Goal: Task Accomplishment & Management: Complete application form

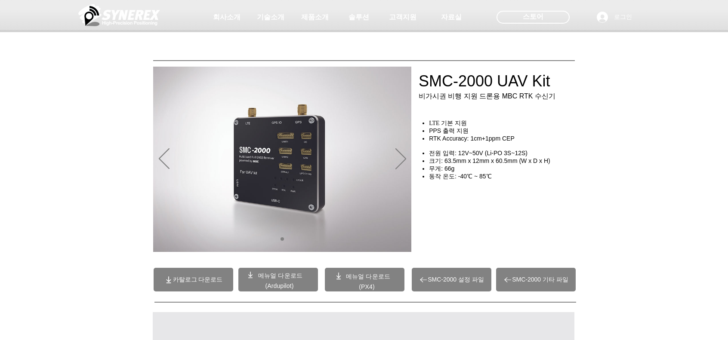
drag, startPoint x: 0, startPoint y: 0, endPoint x: 137, endPoint y: 18, distance: 137.9
click at [137, 18] on img at bounding box center [119, 15] width 82 height 26
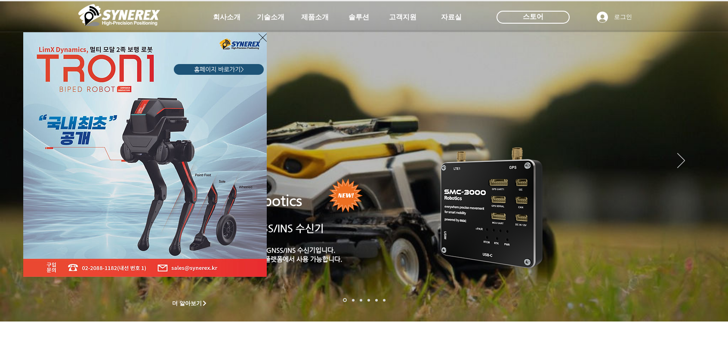
click at [653, 314] on div "LimX Dinamics" at bounding box center [364, 170] width 728 height 340
click at [619, 319] on div "LimX Dinamics" at bounding box center [364, 170] width 728 height 340
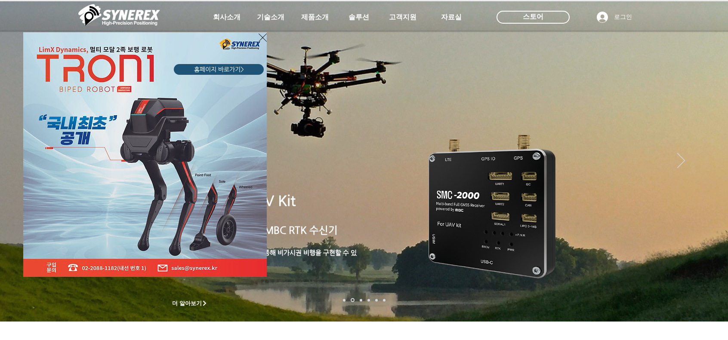
click at [615, 319] on div "LimX Dinamics" at bounding box center [364, 170] width 728 height 340
click at [596, 317] on div "LimX Dinamics" at bounding box center [364, 170] width 728 height 340
click at [607, 314] on div "LimX Dinamics" at bounding box center [364, 170] width 728 height 340
click at [707, 89] on div "LimX Dinamics" at bounding box center [364, 170] width 728 height 340
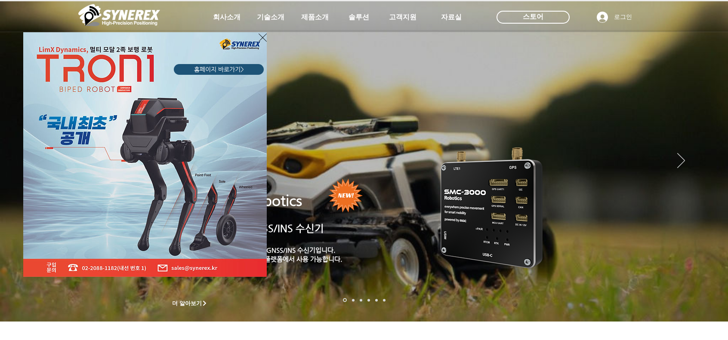
click at [688, 317] on div "LimX Dinamics" at bounding box center [364, 170] width 728 height 340
click at [677, 319] on div "LimX Dinamics" at bounding box center [364, 170] width 728 height 340
click at [408, 16] on div "LimX Dinamics" at bounding box center [364, 170] width 728 height 340
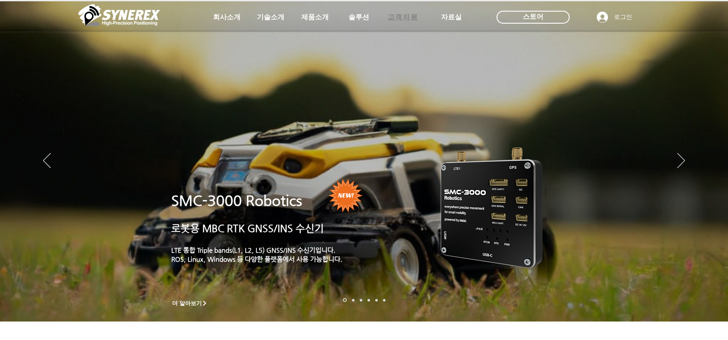
click at [403, 17] on span "고객지원" at bounding box center [403, 17] width 30 height 9
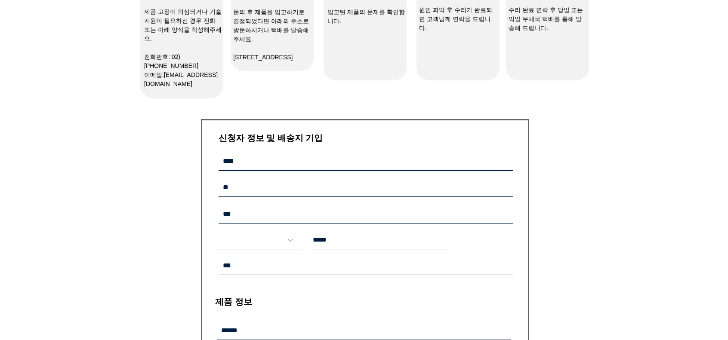
click at [332, 160] on input "main content" at bounding box center [366, 162] width 294 height 18
select select "******"
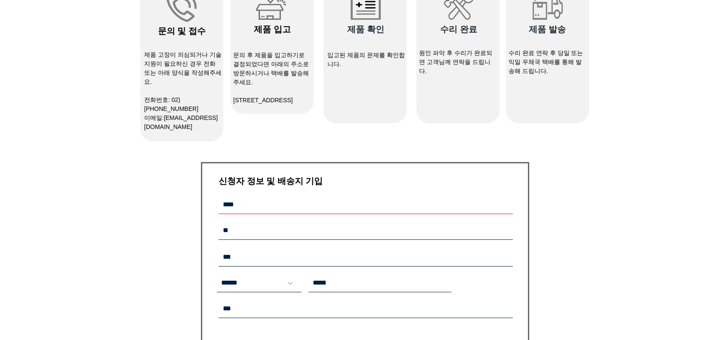
scroll to position [1, 0]
click at [543, 230] on div "main content" at bounding box center [364, 284] width 728 height 649
